Goal: Task Accomplishment & Management: Manage account settings

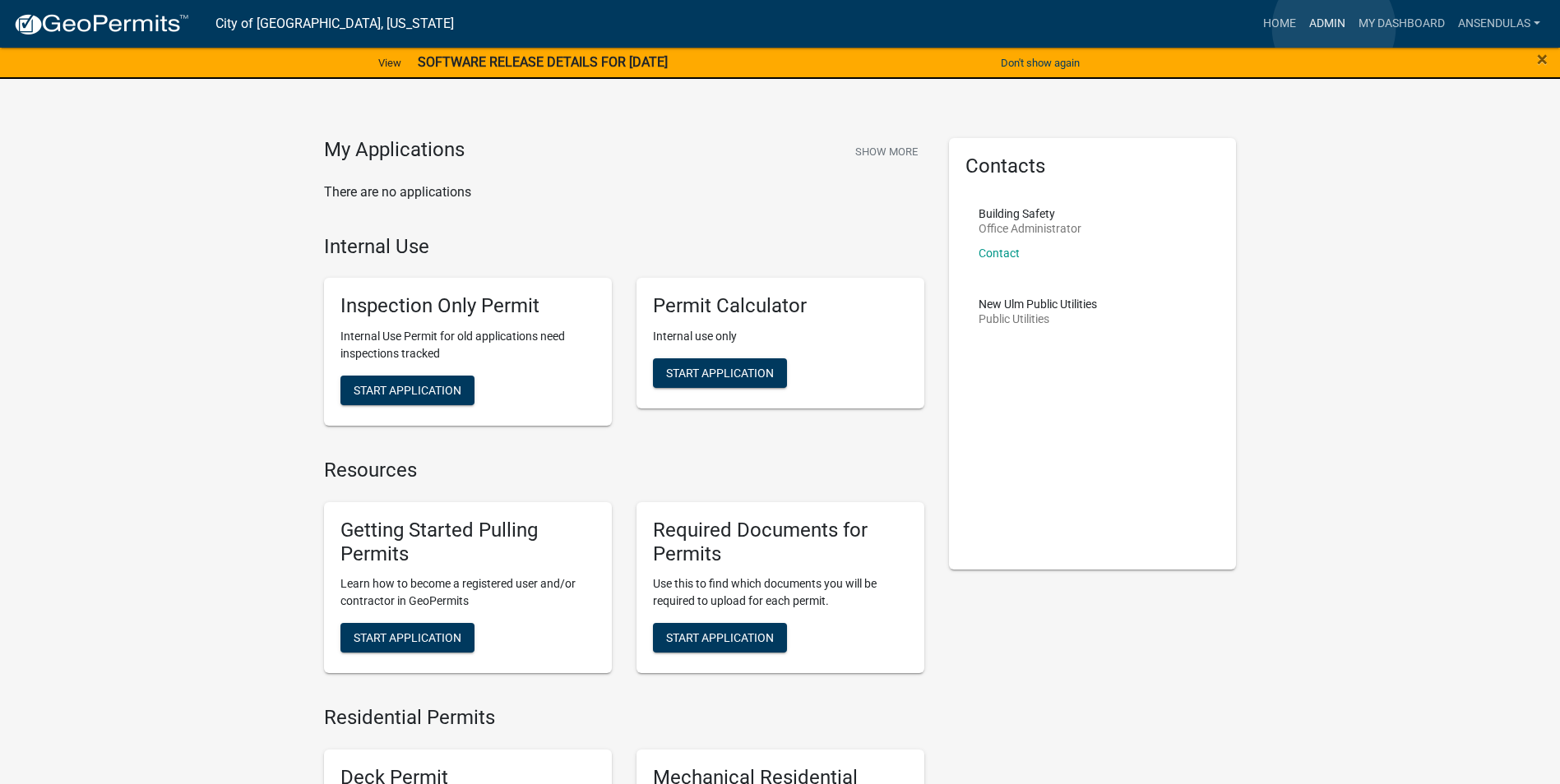
click at [1334, 28] on link "Admin" at bounding box center [1327, 24] width 49 height 31
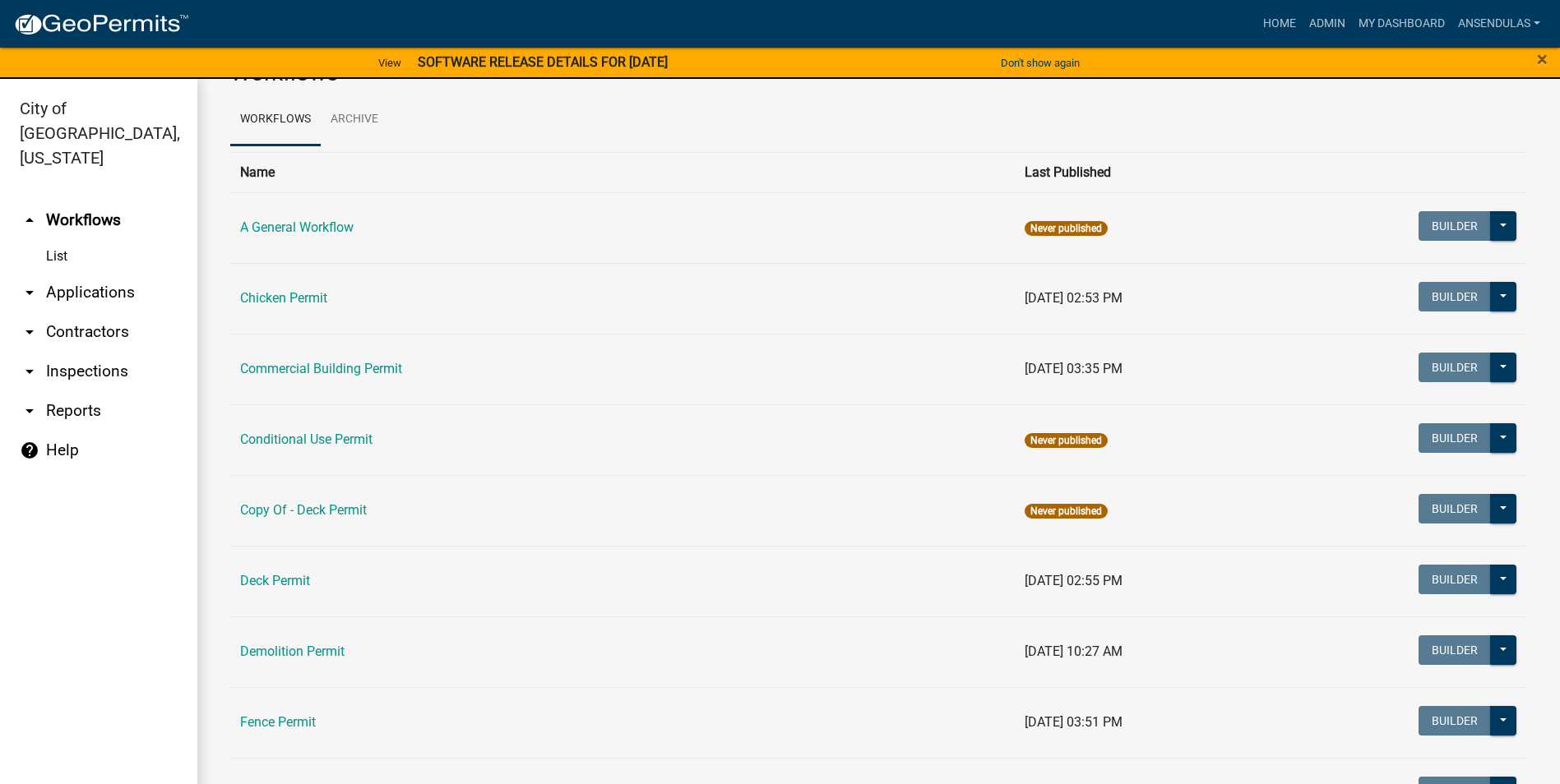
scroll to position [82, 0]
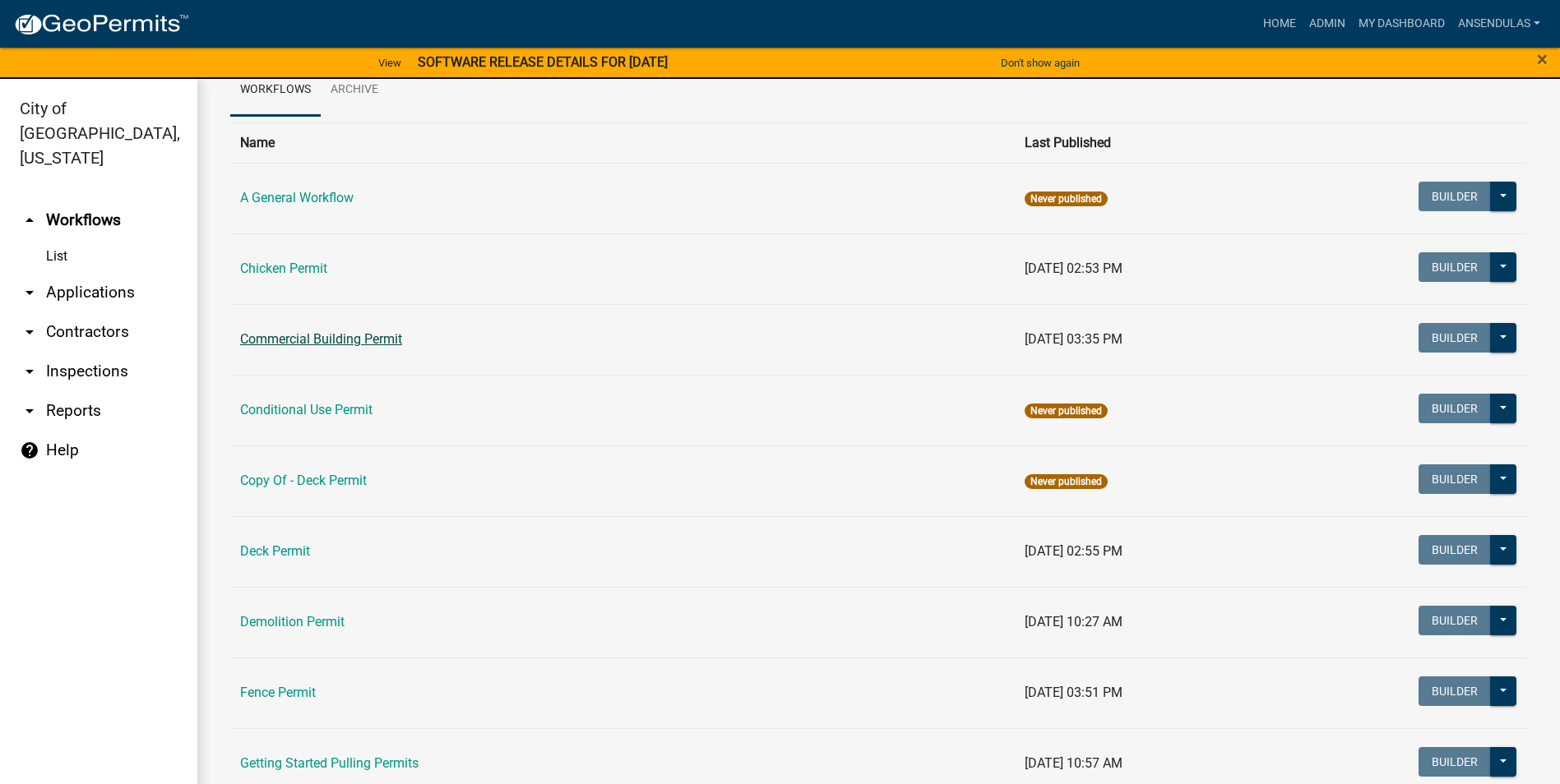
click at [349, 342] on link "Commercial Building Permit" at bounding box center [320, 339] width 162 height 15
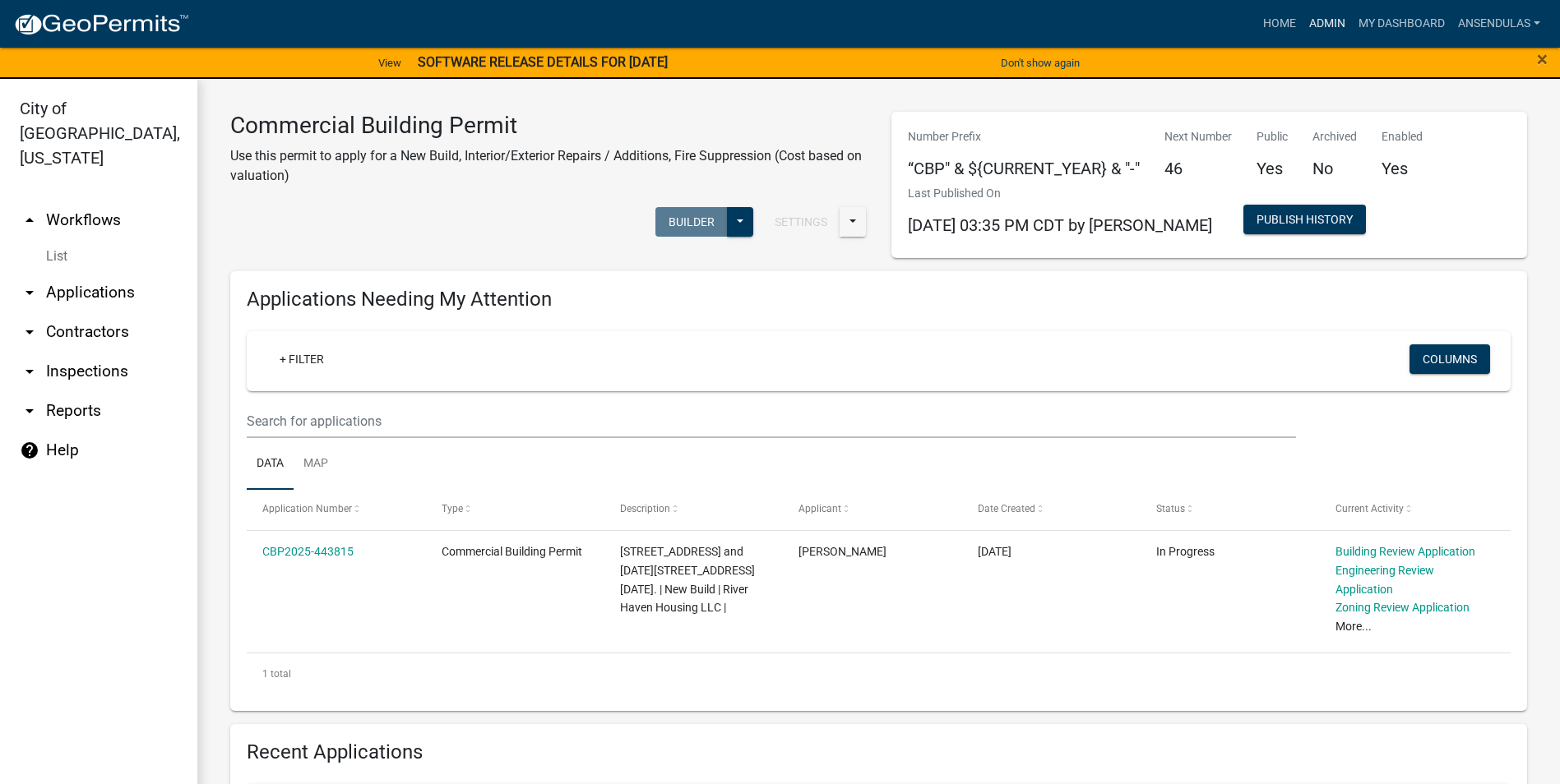
click at [1323, 30] on link "Admin" at bounding box center [1327, 24] width 49 height 31
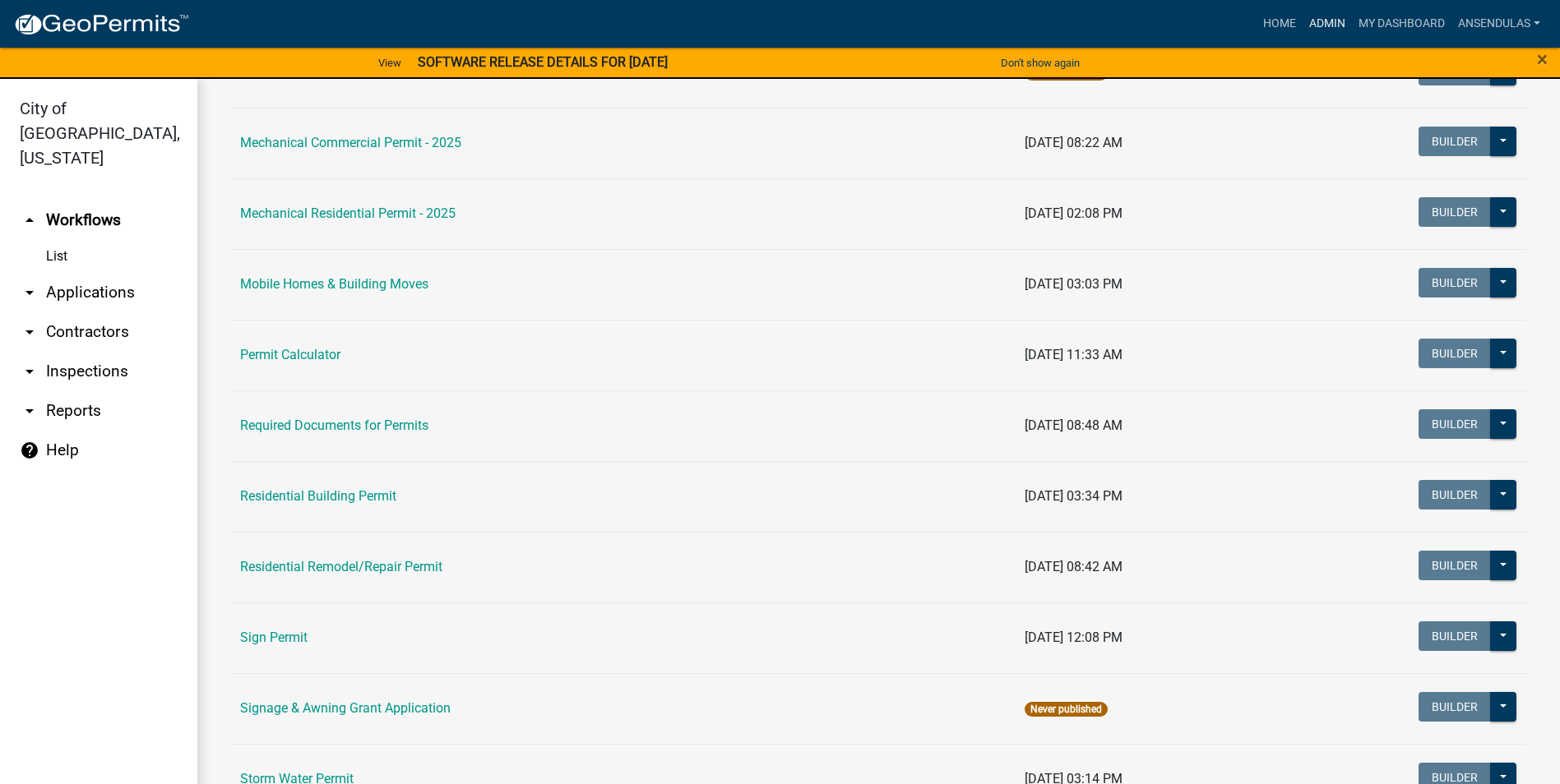
scroll to position [987, 0]
click at [331, 493] on link "Residential Building Permit" at bounding box center [318, 495] width 156 height 15
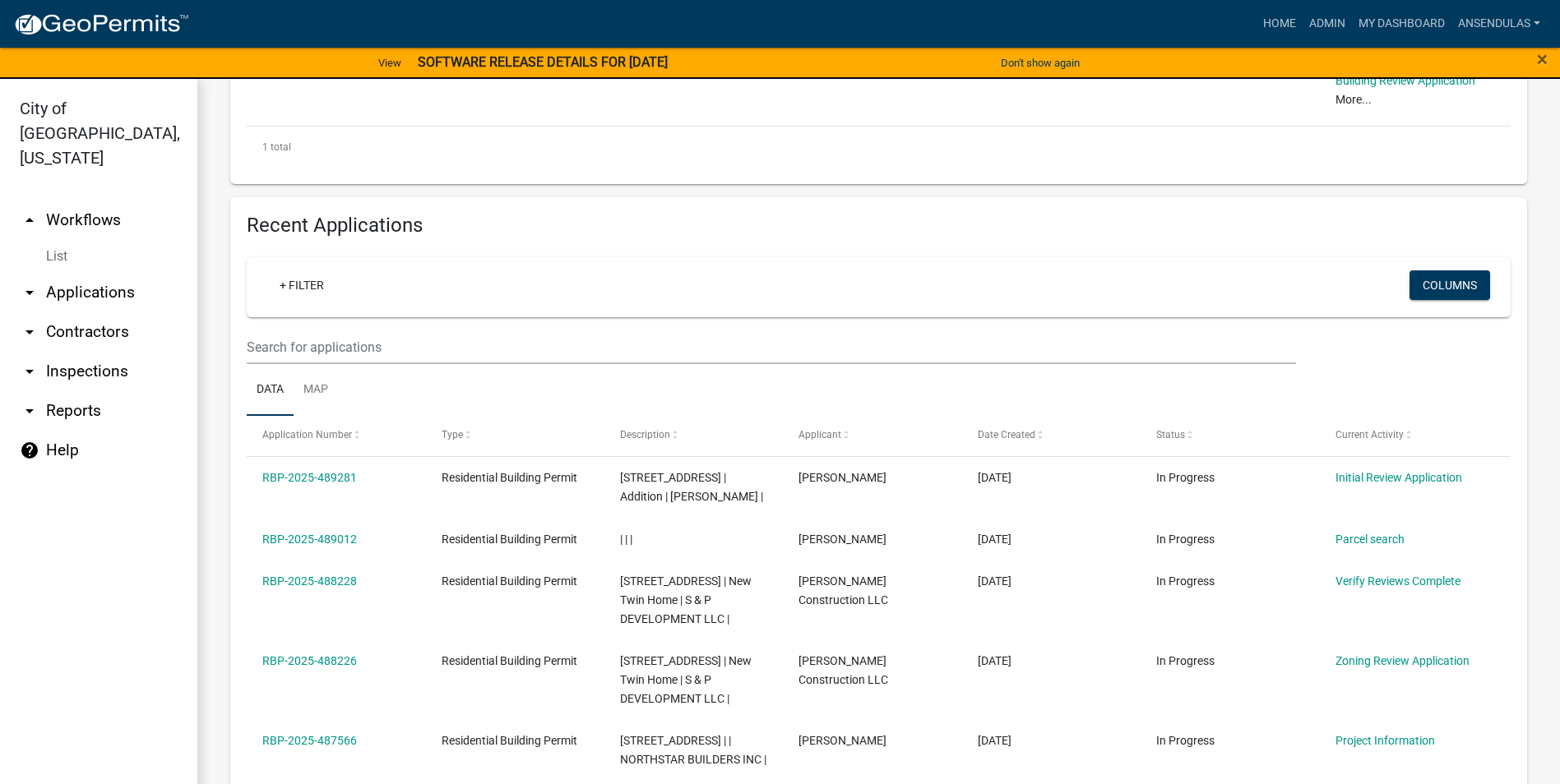
scroll to position [575, 0]
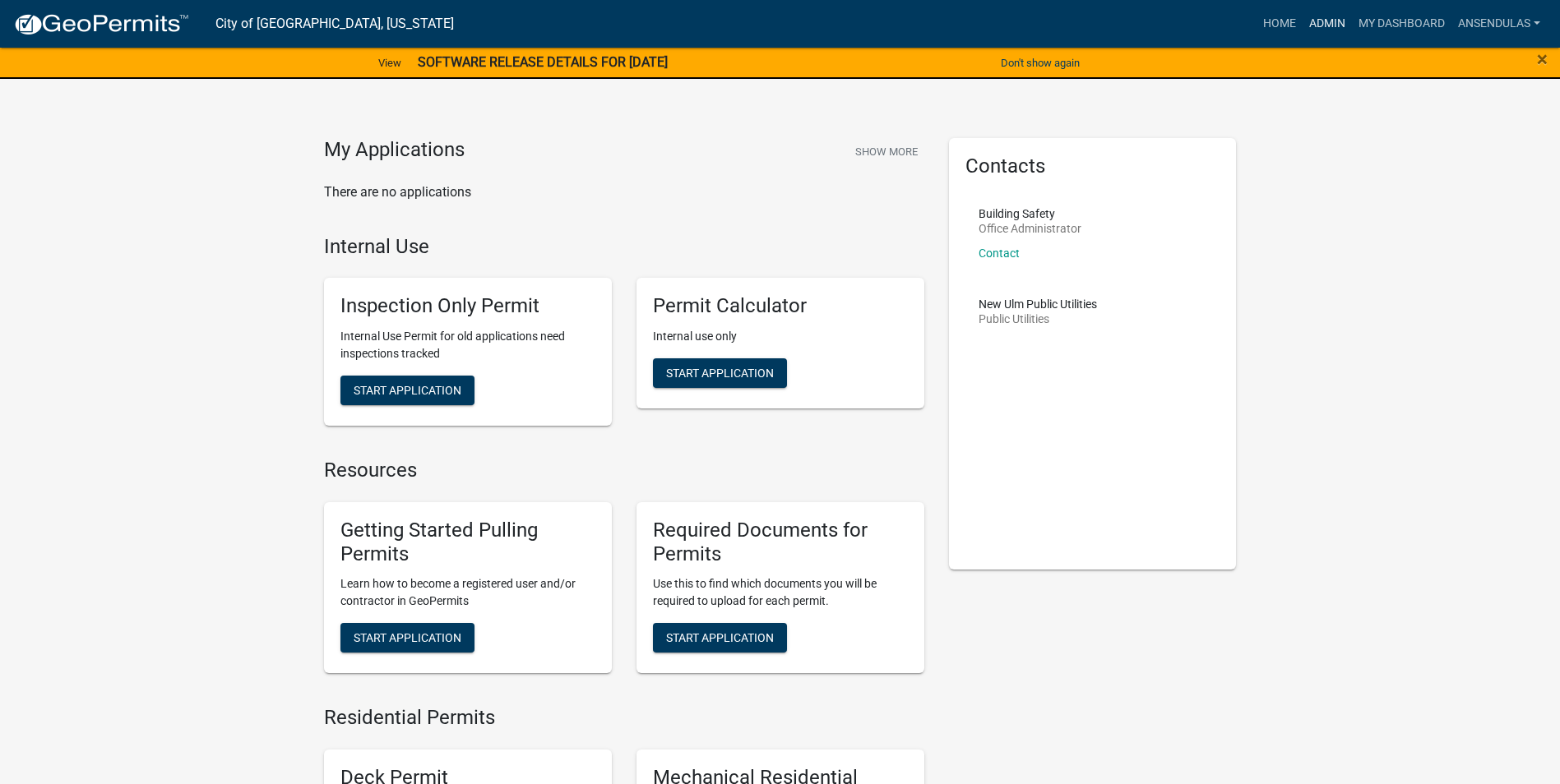
click at [1329, 30] on link "Admin" at bounding box center [1327, 24] width 49 height 31
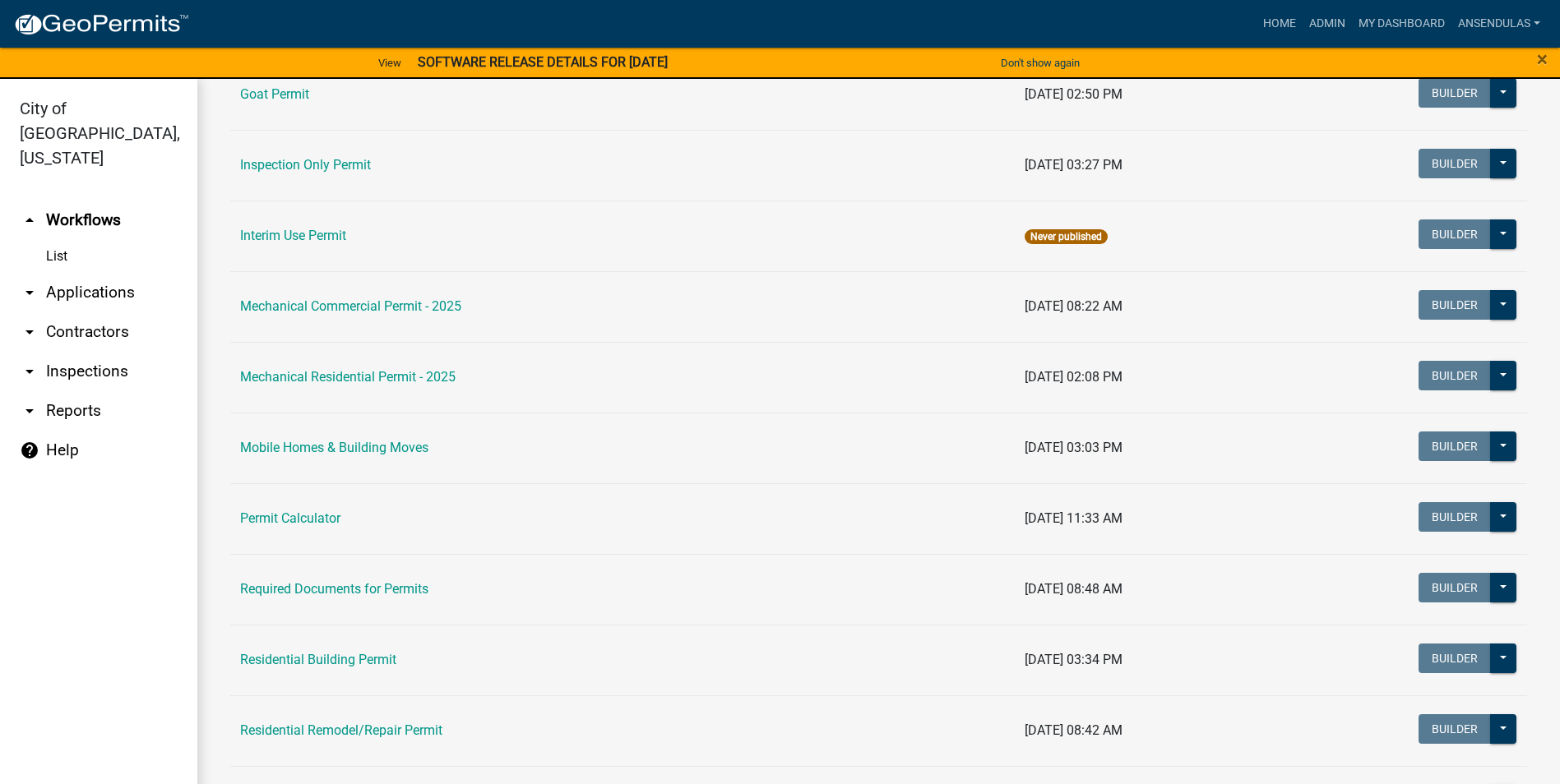
scroll to position [987, 0]
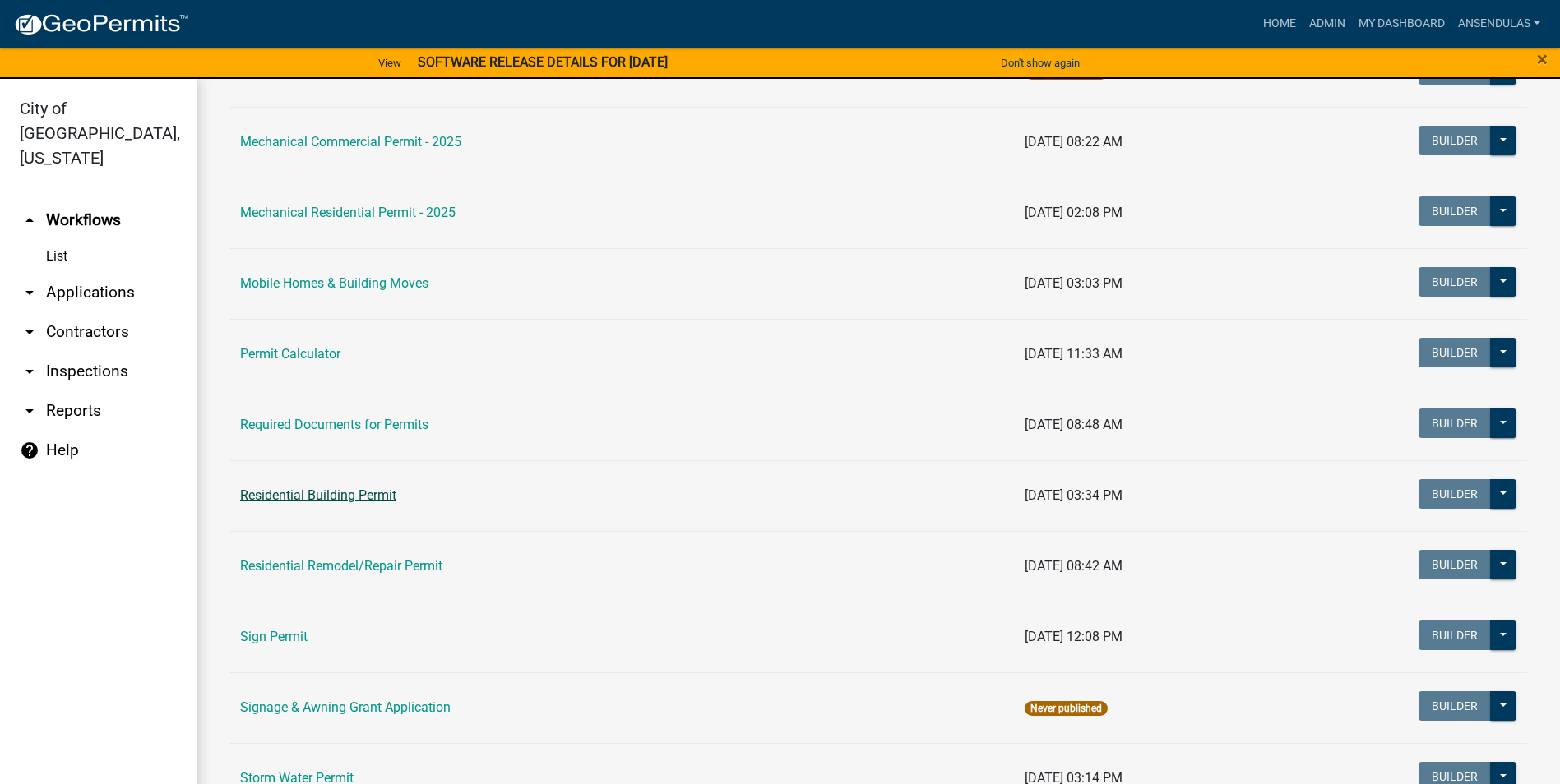
click at [351, 492] on link "Residential Building Permit" at bounding box center [318, 495] width 156 height 15
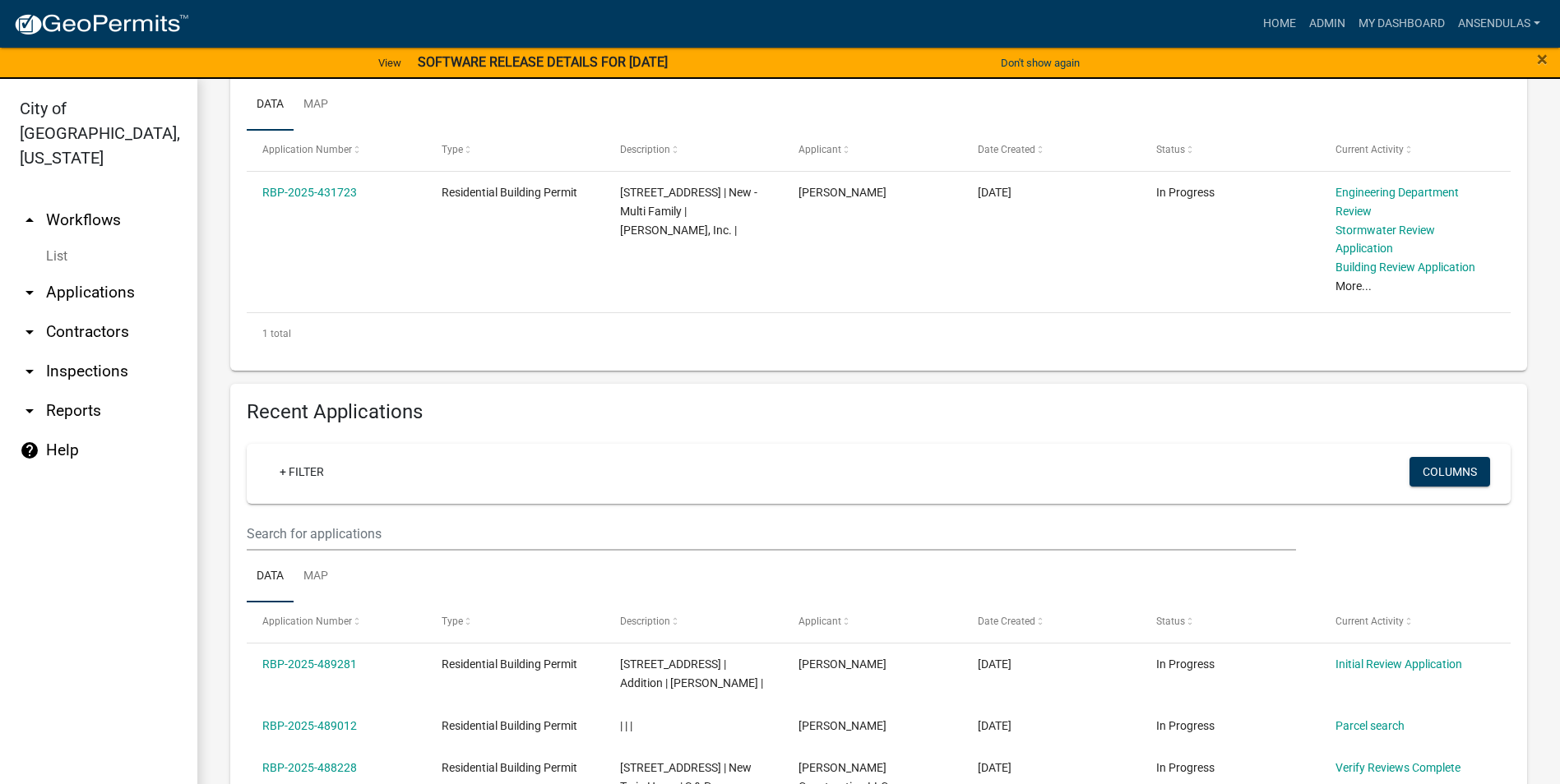
scroll to position [411, 0]
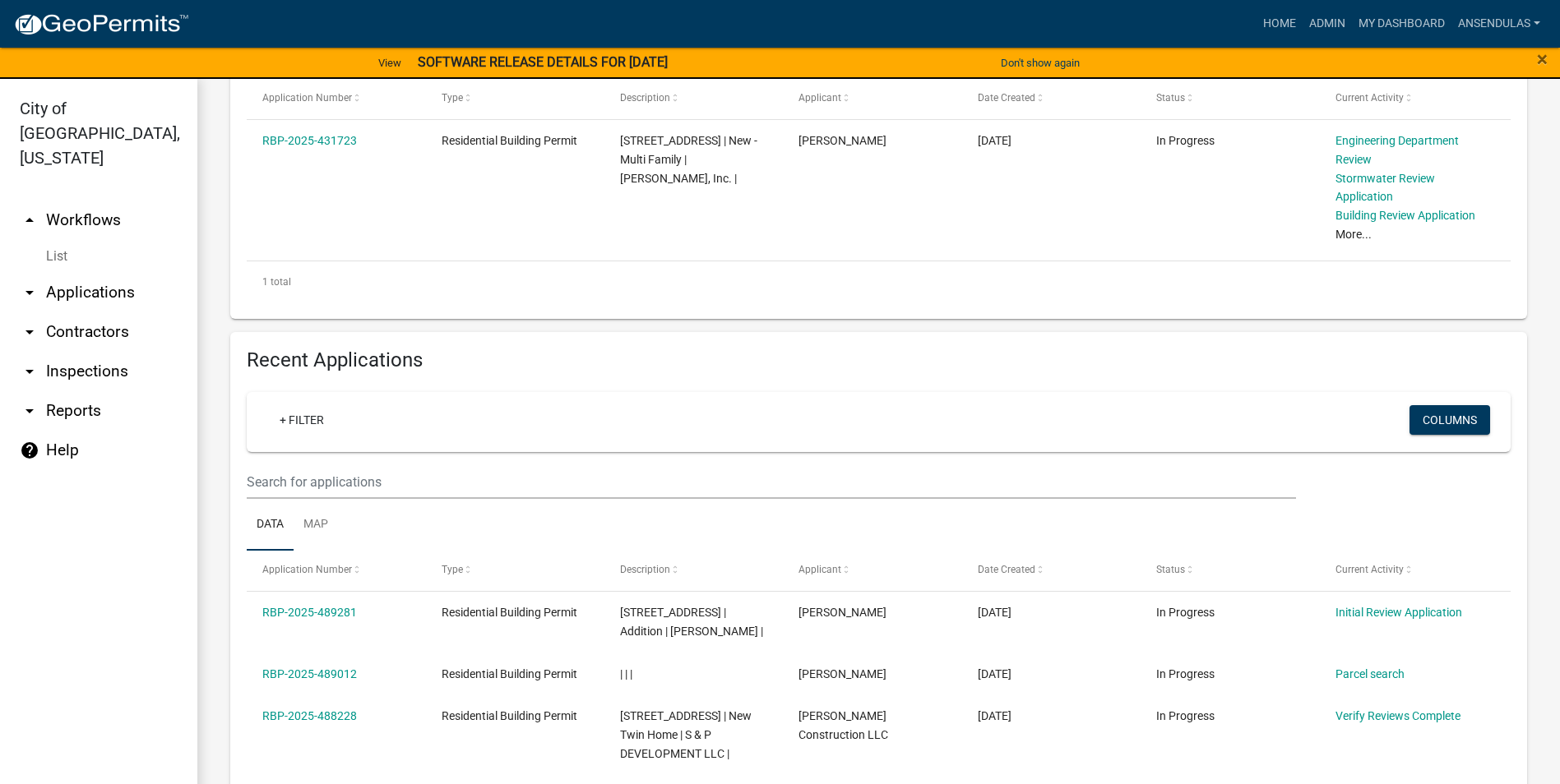
click at [770, 312] on div "Applications Needing My Attention + Filter Columns Data Map Application Number …" at bounding box center [879, 89] width 1297 height 459
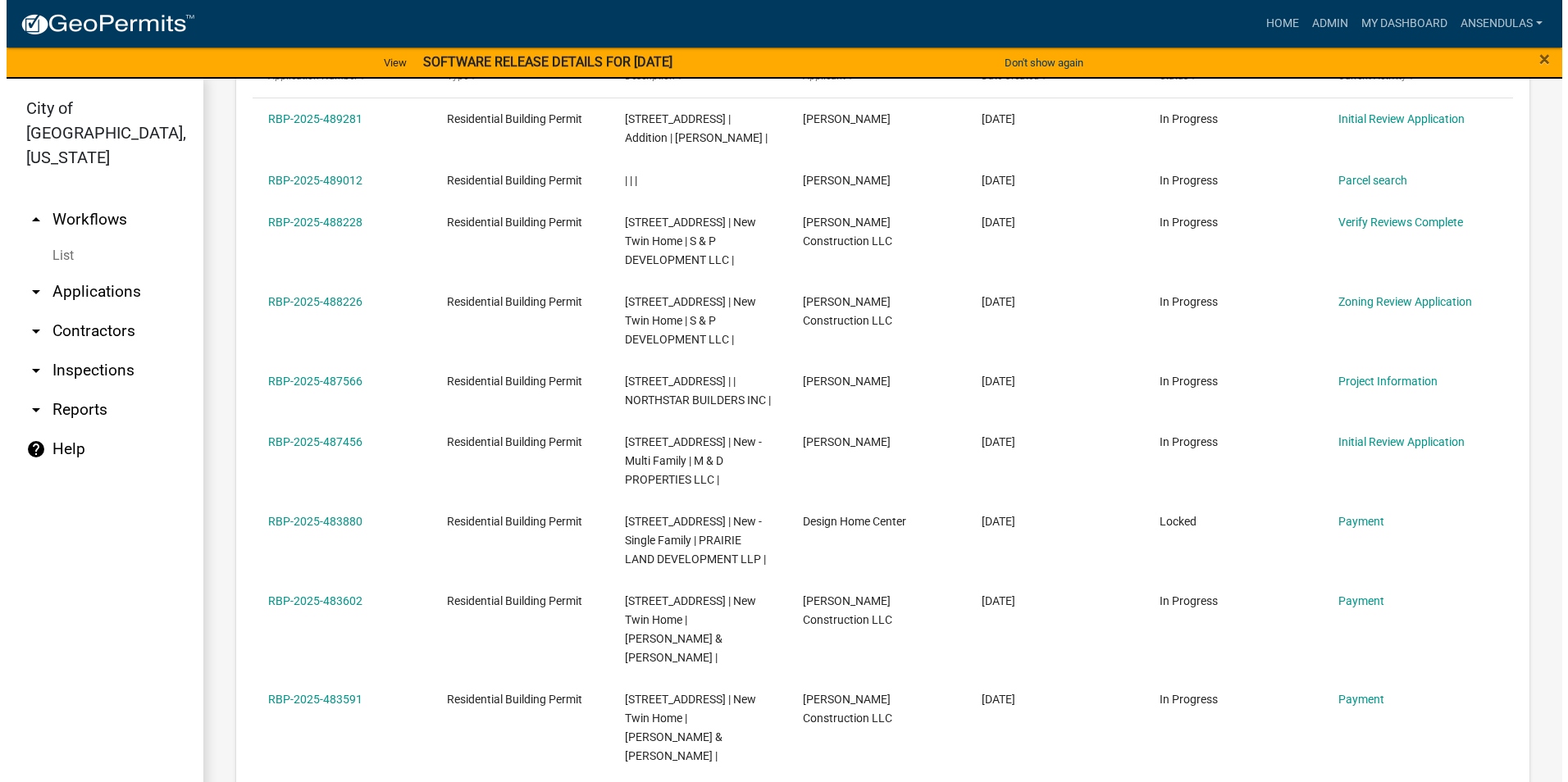
scroll to position [984, 0]
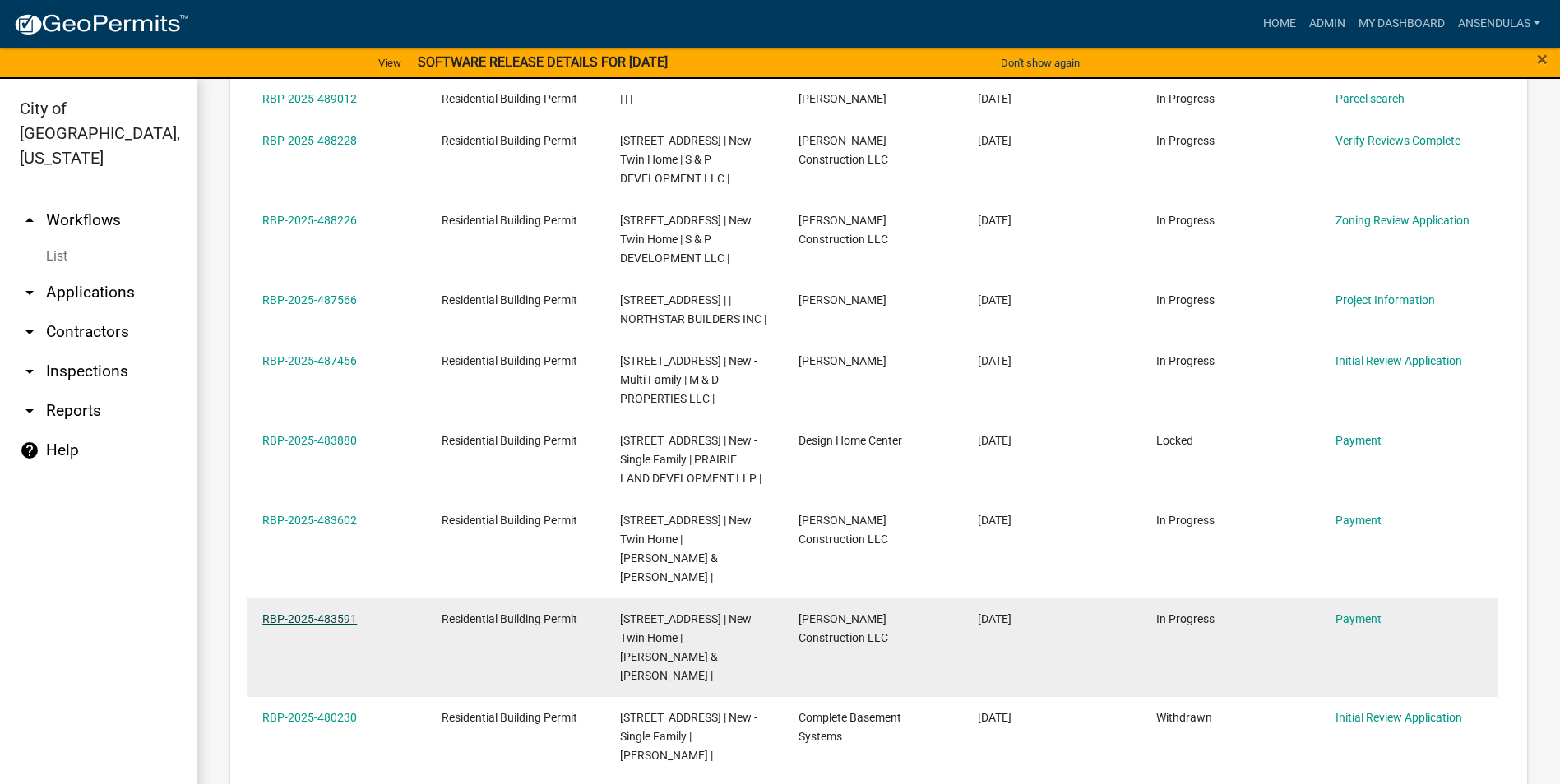
click at [324, 621] on link "RBP-2025-483591" at bounding box center [309, 620] width 95 height 14
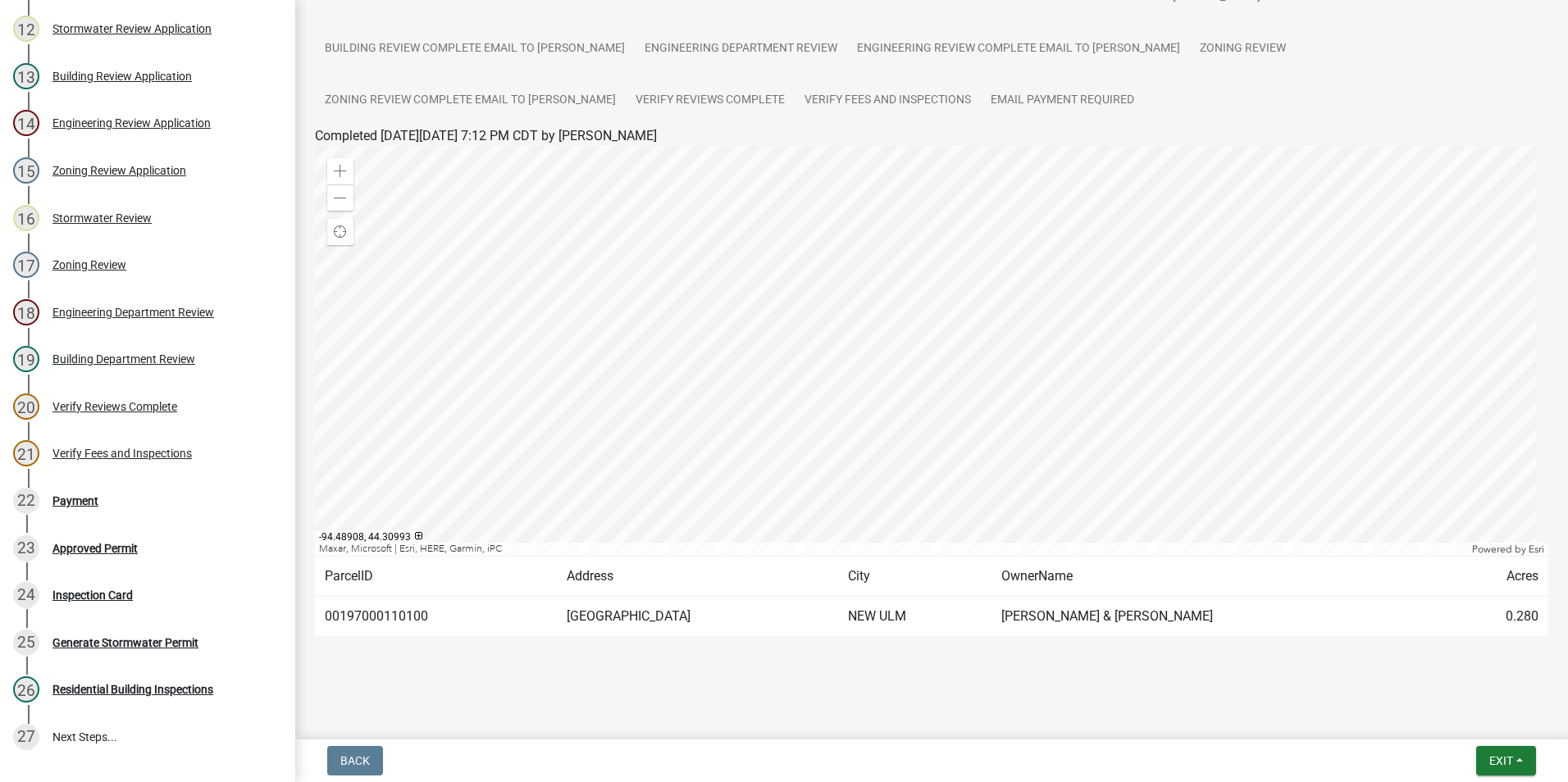
scroll to position [708, 0]
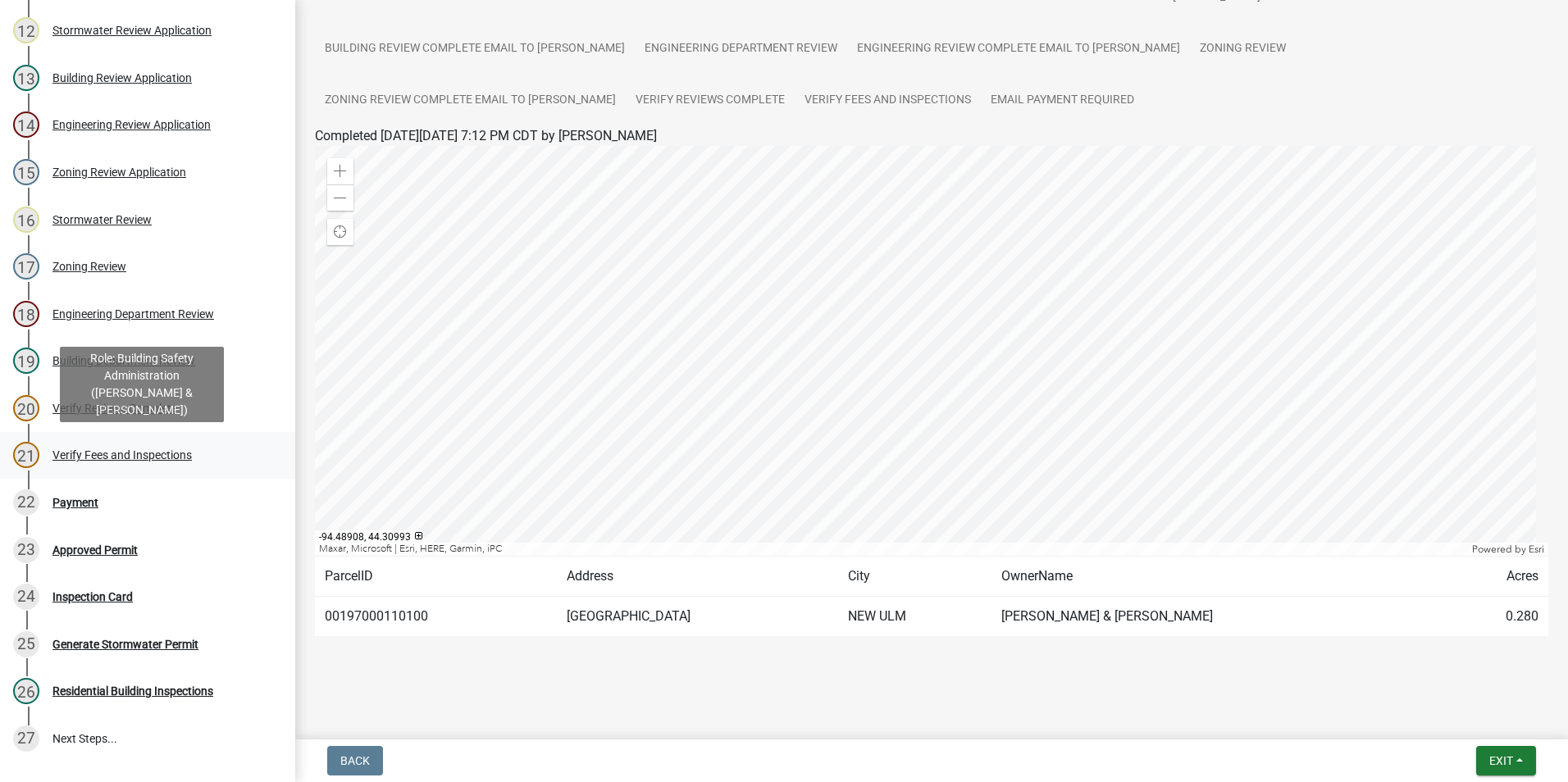
click at [182, 451] on div "Verify Fees and Inspections" at bounding box center [122, 456] width 139 height 12
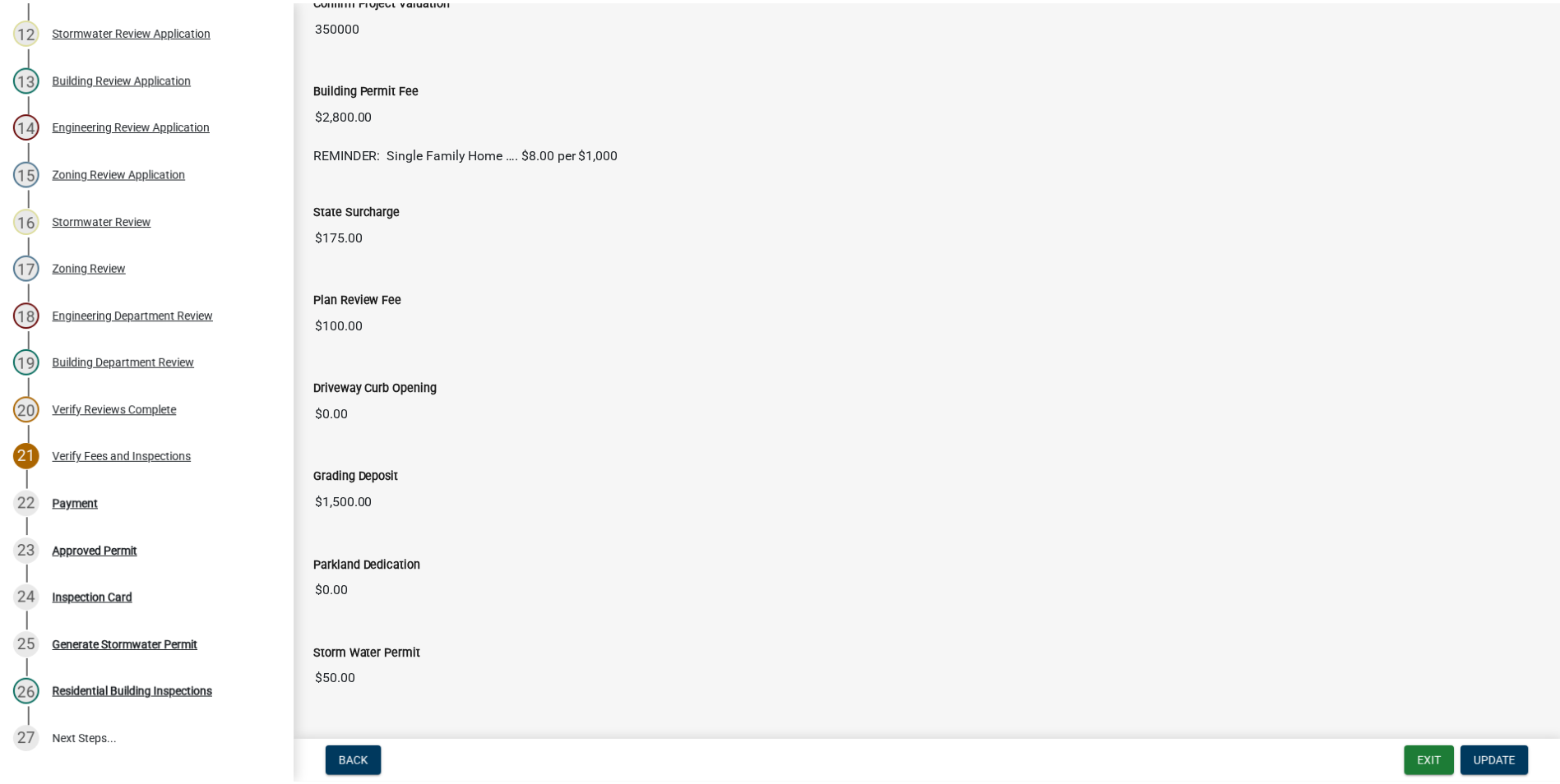
scroll to position [411, 0]
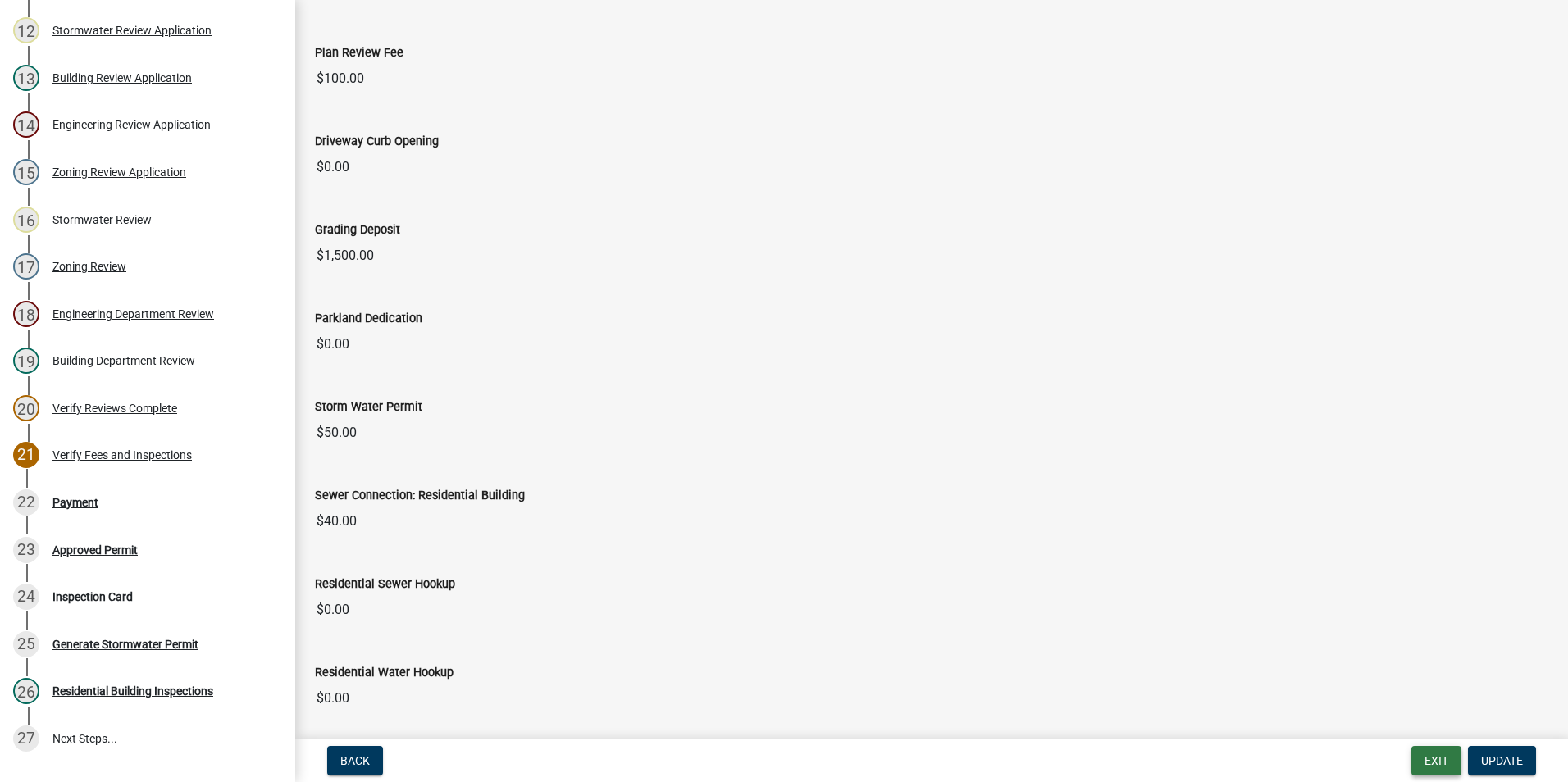
click at [1423, 767] on button "Exit" at bounding box center [1435, 761] width 50 height 30
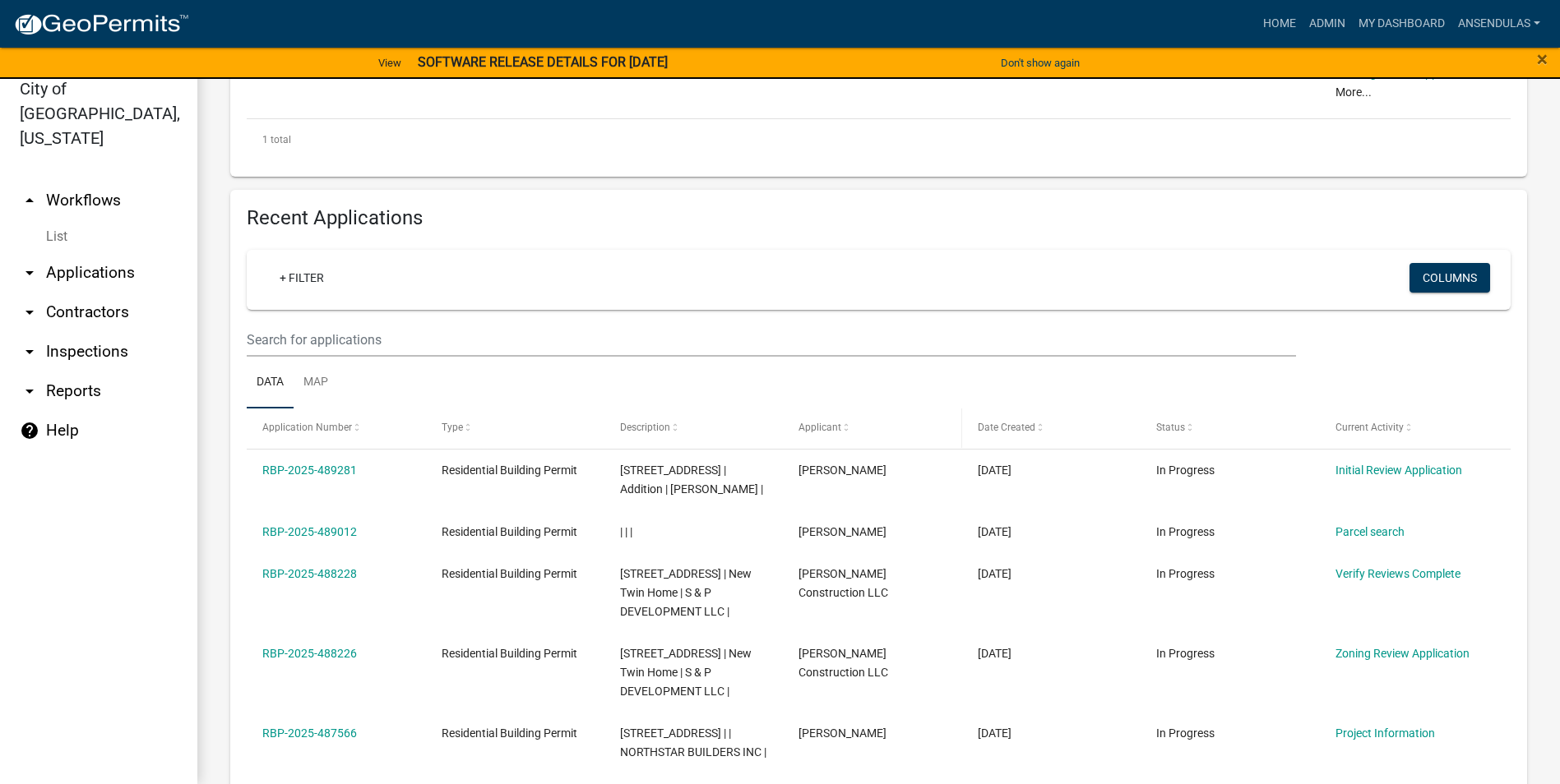
scroll to position [452, 0]
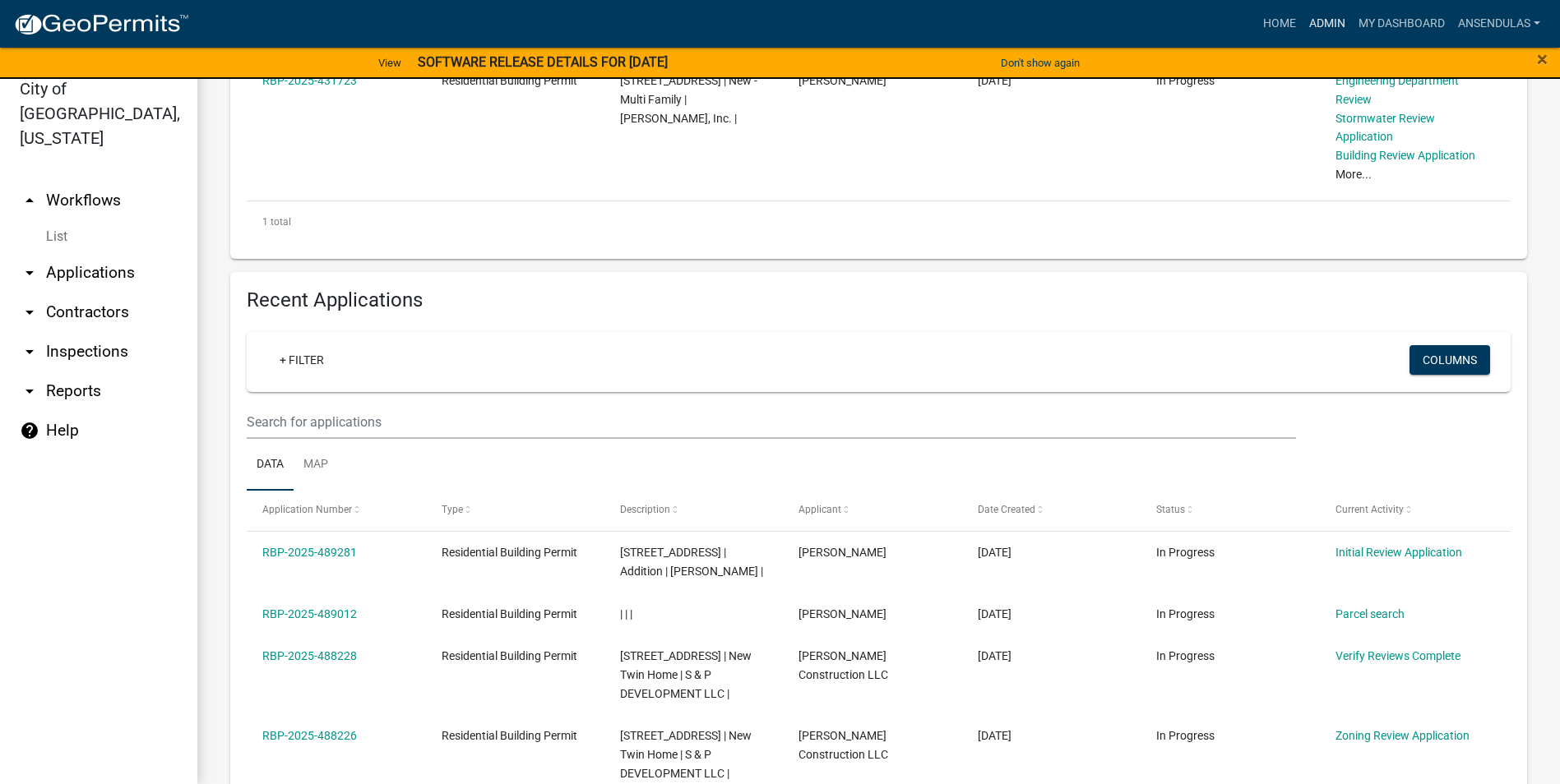
click at [1323, 25] on link "Admin" at bounding box center [1327, 24] width 49 height 31
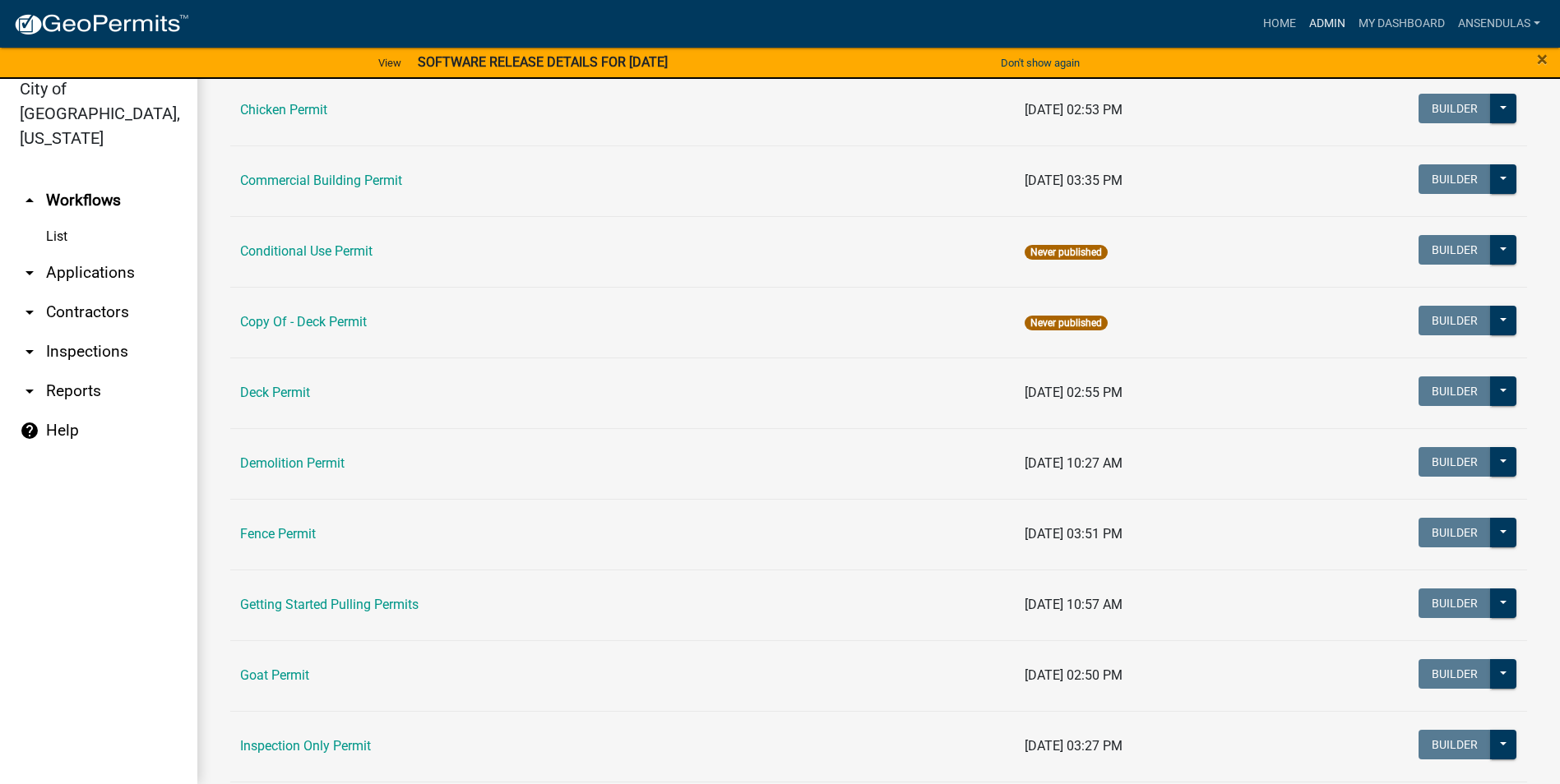
scroll to position [247, 0]
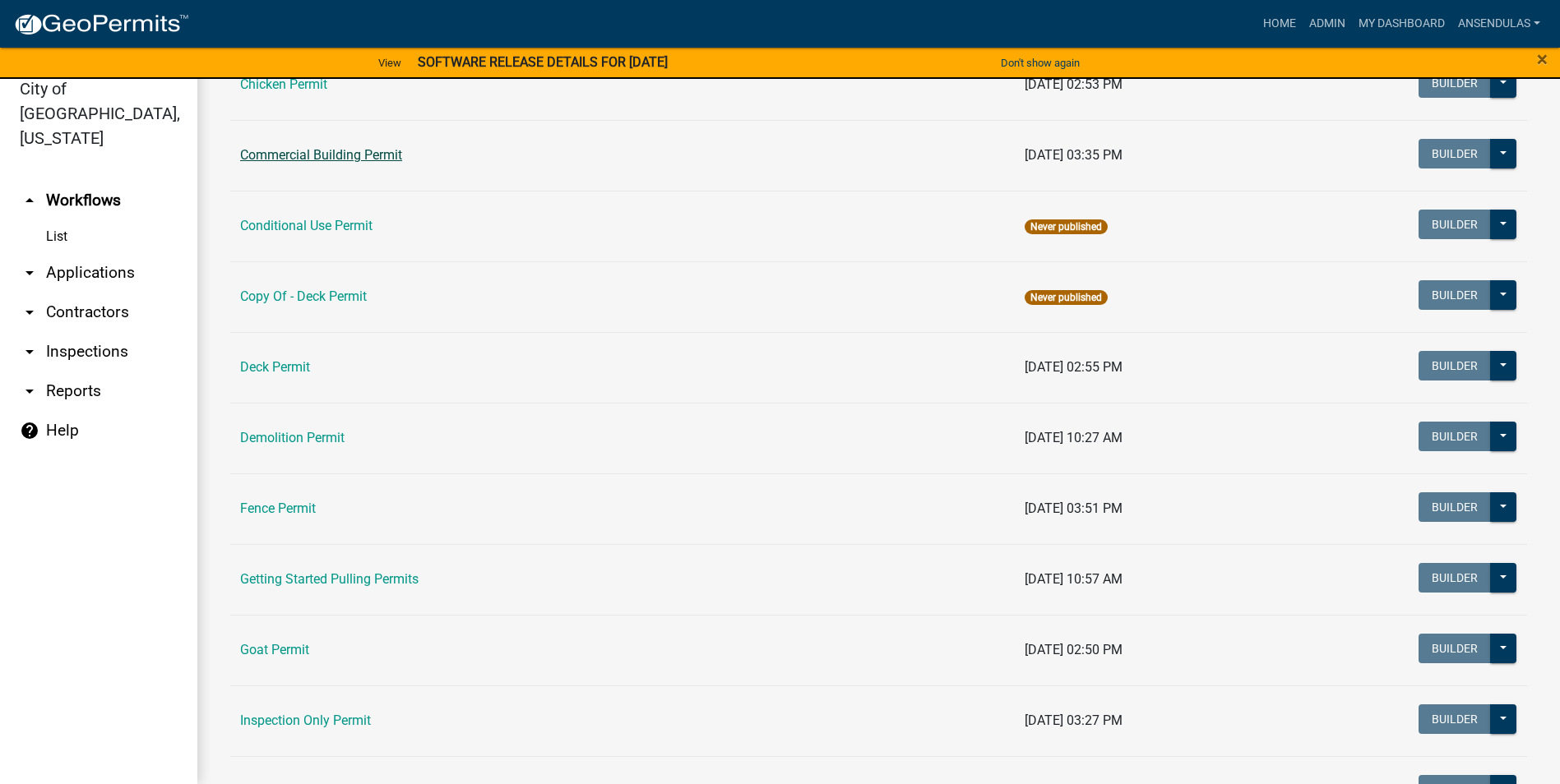
click at [327, 156] on link "Commercial Building Permit" at bounding box center [320, 155] width 162 height 15
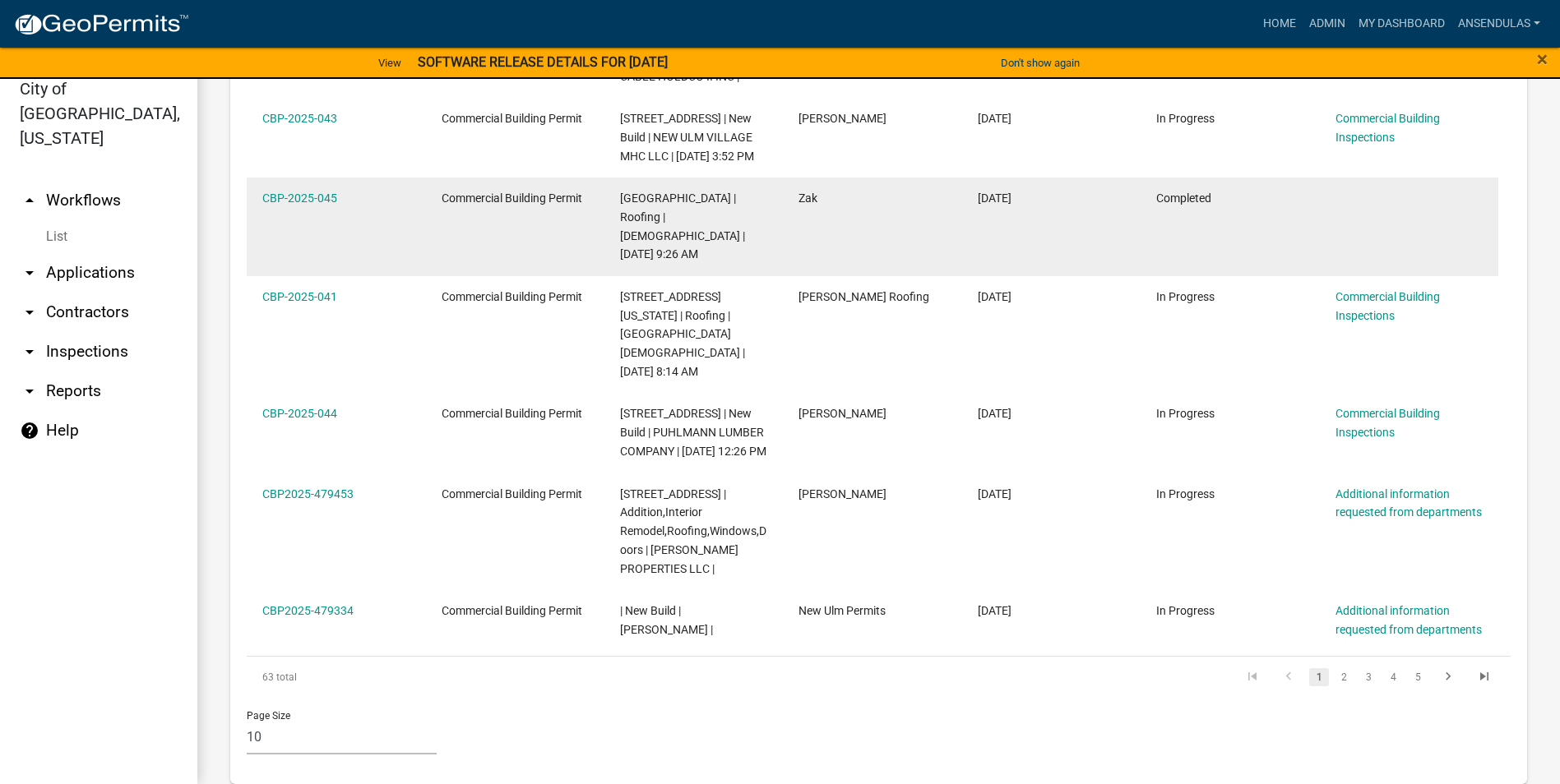
scroll to position [1200, 0]
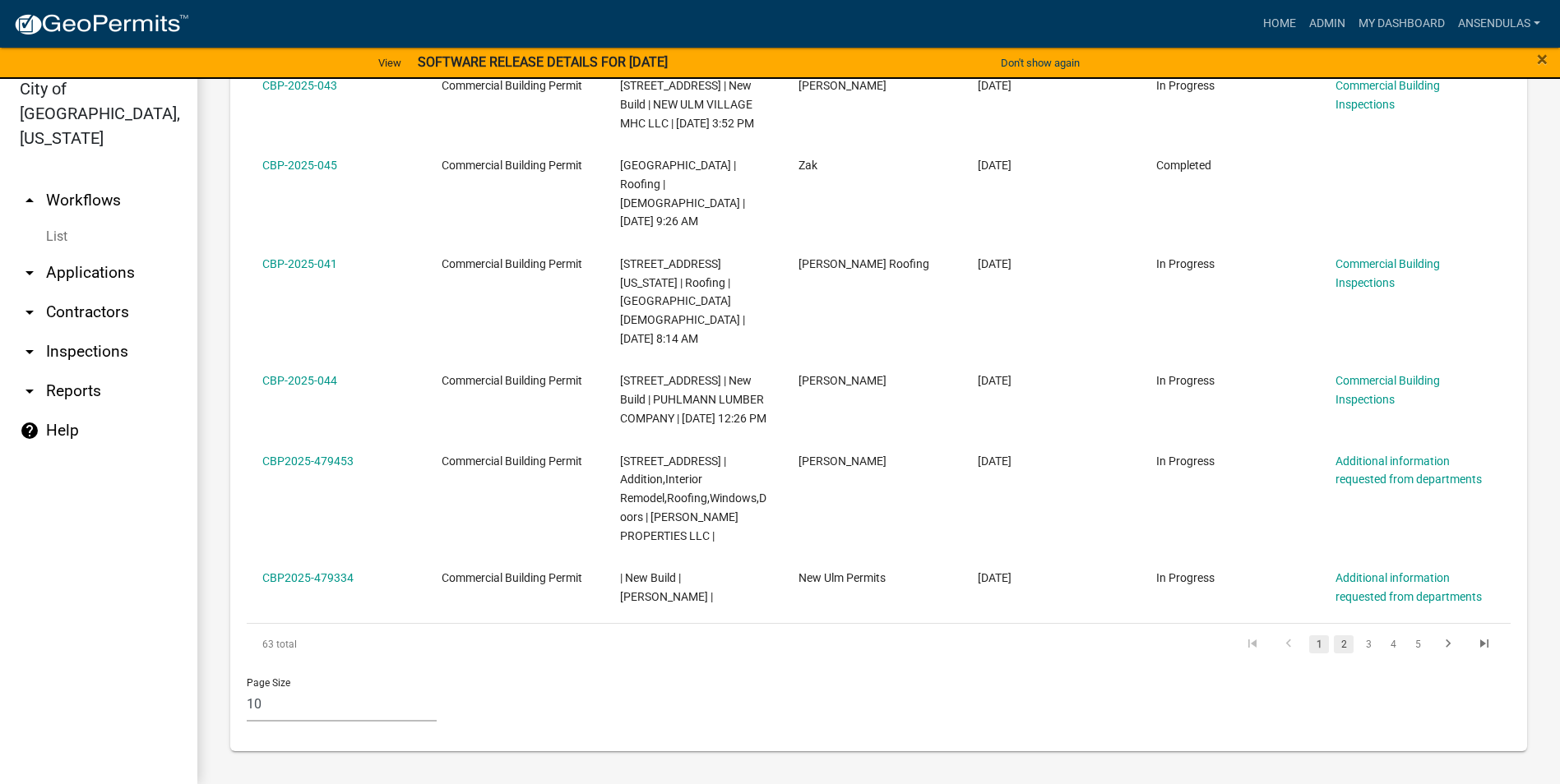
click at [1335, 648] on link "2" at bounding box center [1343, 644] width 20 height 18
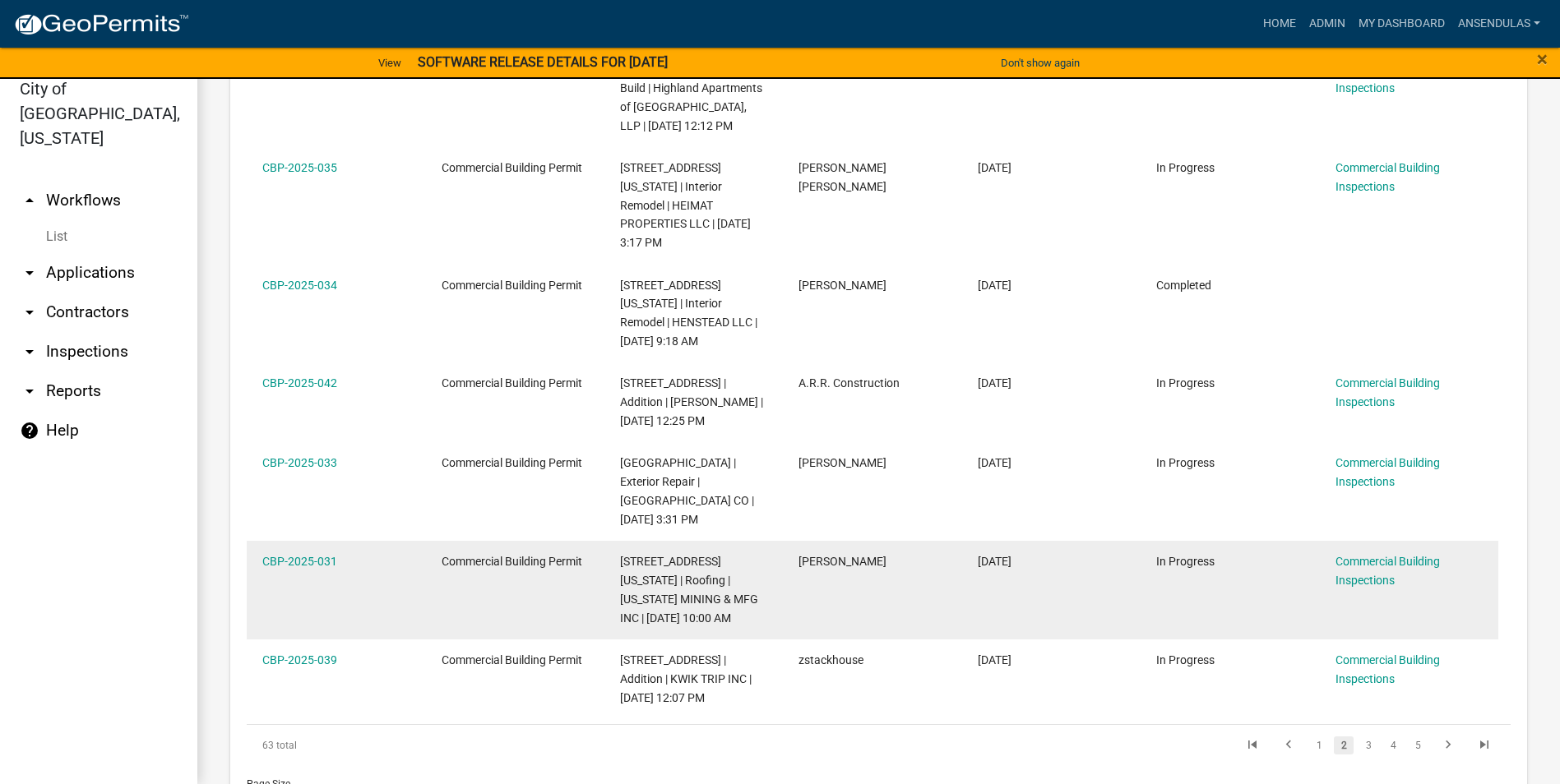
scroll to position [1092, 0]
